Goal: Transaction & Acquisition: Subscribe to service/newsletter

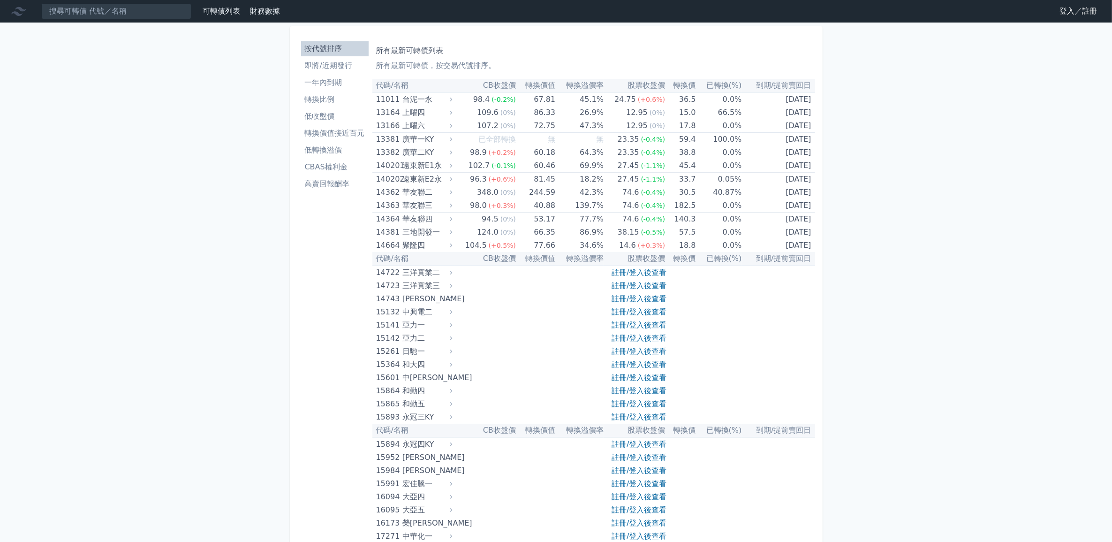
click at [1068, 15] on link "登入／註冊" at bounding box center [1078, 11] width 53 height 15
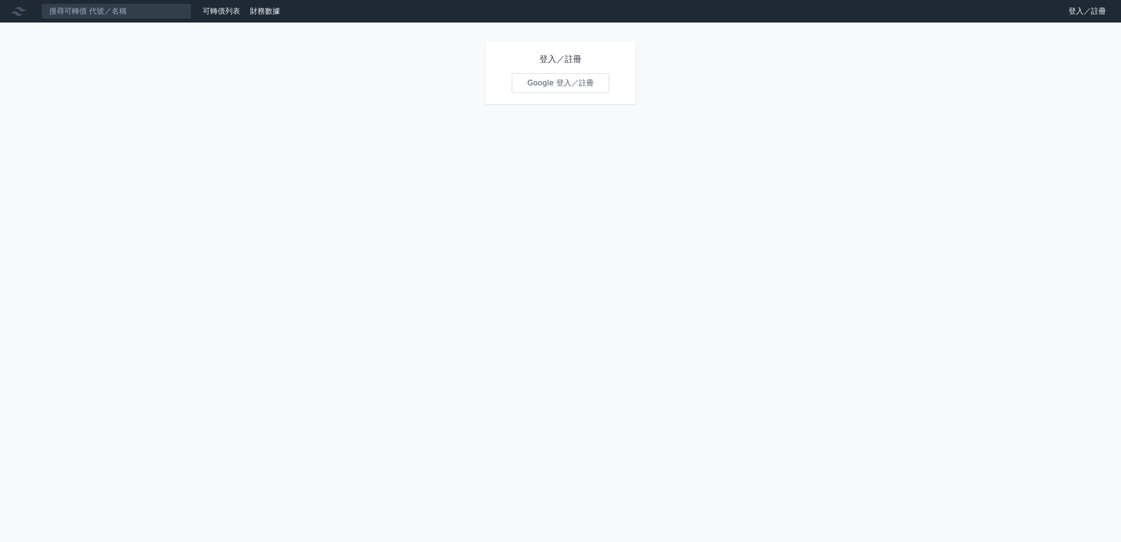
click at [577, 87] on link "Google 登入／註冊" at bounding box center [561, 83] width 98 height 20
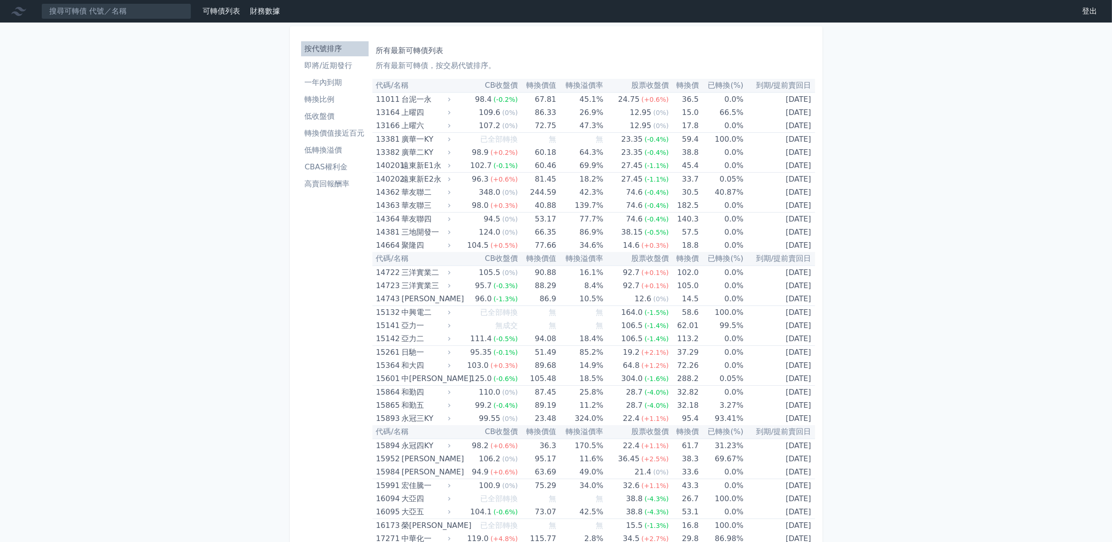
click at [338, 67] on li "即將/近期發行" at bounding box center [335, 65] width 68 height 11
